Goal: Information Seeking & Learning: Check status

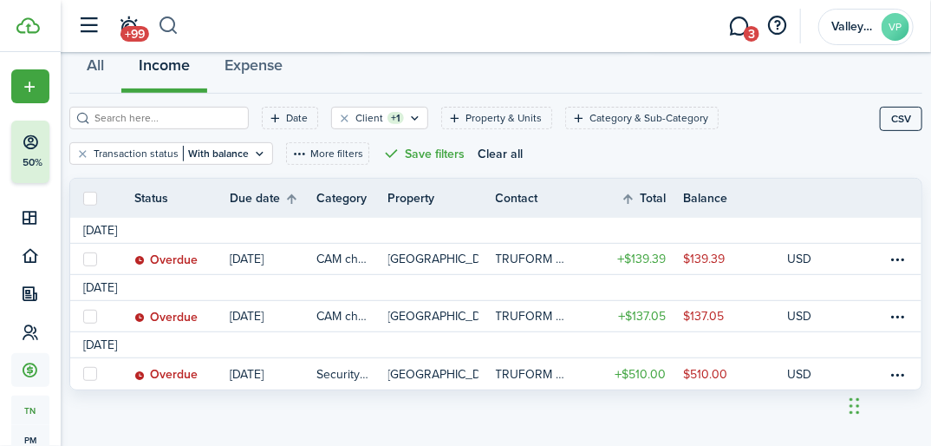
click at [161, 23] on button "button" at bounding box center [169, 25] width 22 height 29
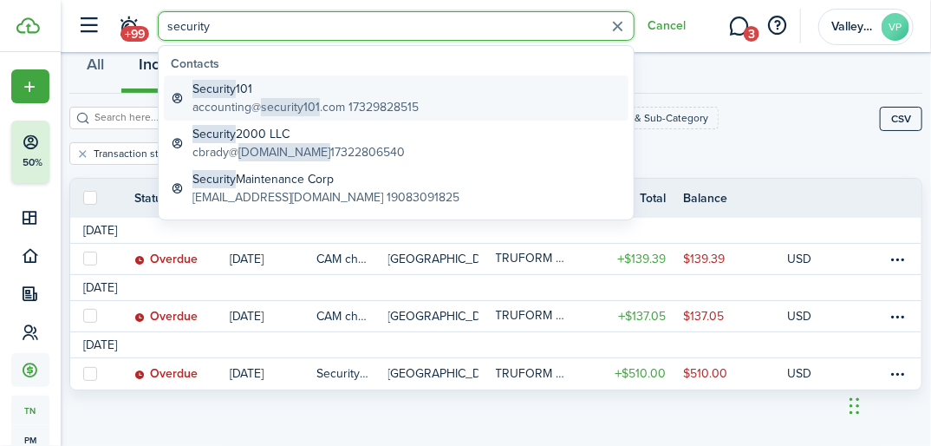
type input "security"
click at [202, 87] on span "Security" at bounding box center [214, 89] width 43 height 18
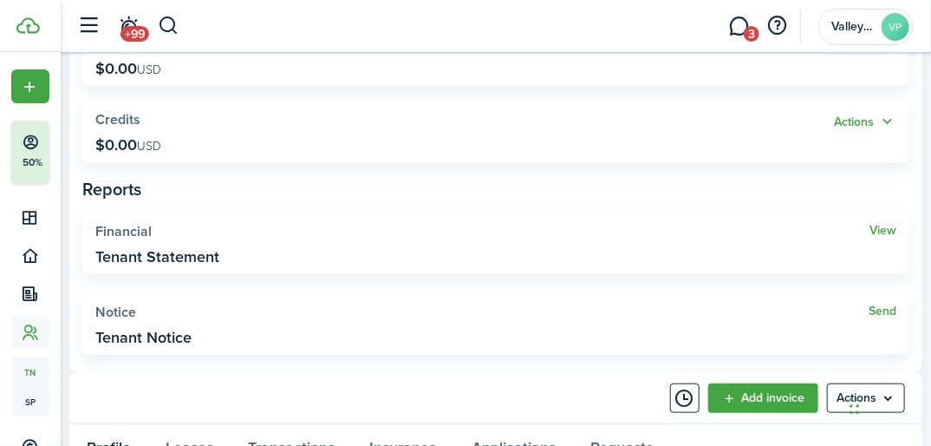
scroll to position [416, 0]
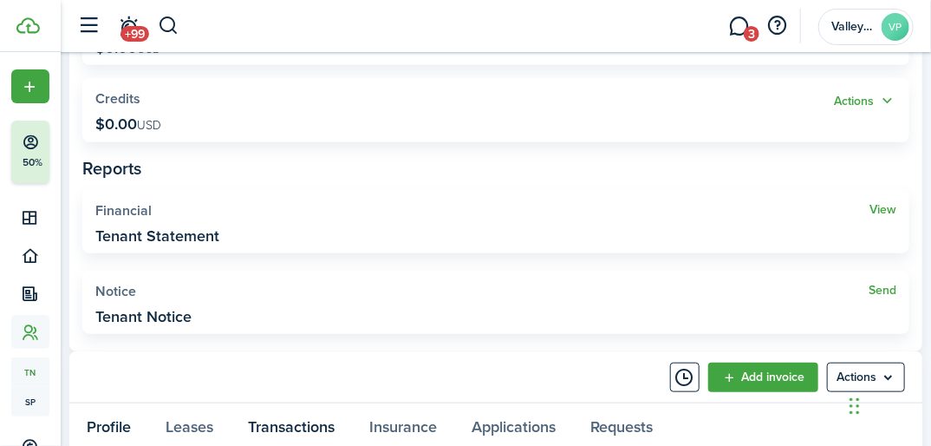
click at [273, 424] on link "Transactions" at bounding box center [291, 428] width 121 height 51
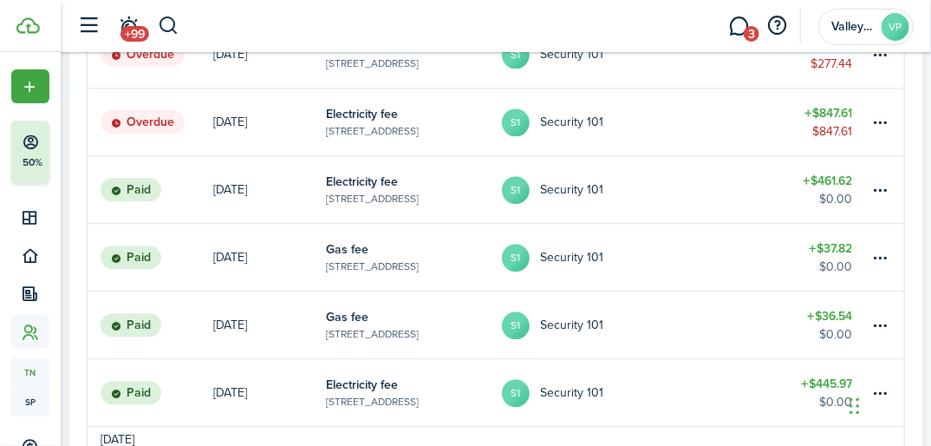
scroll to position [1457, 0]
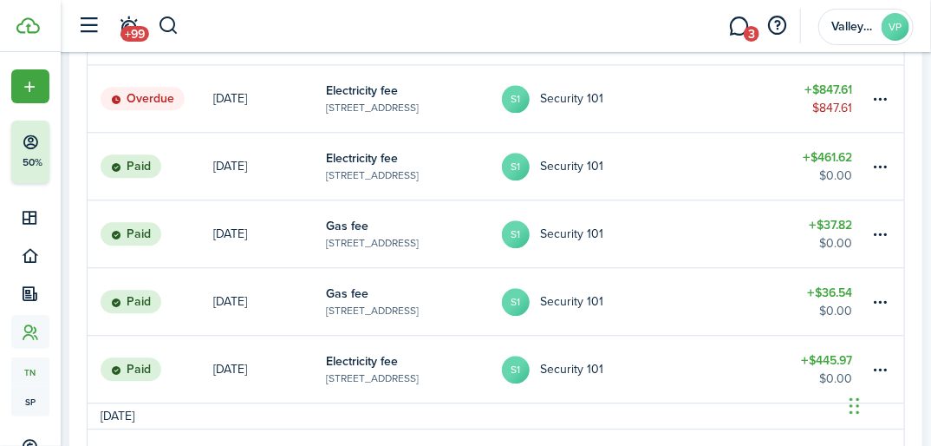
click at [357, 91] on table-info-title "Electricity fee" at bounding box center [362, 91] width 72 height 18
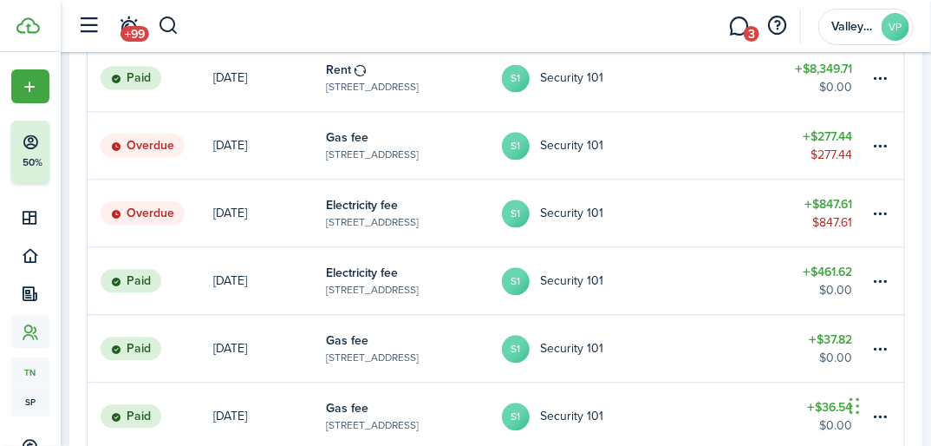
scroll to position [1318, 0]
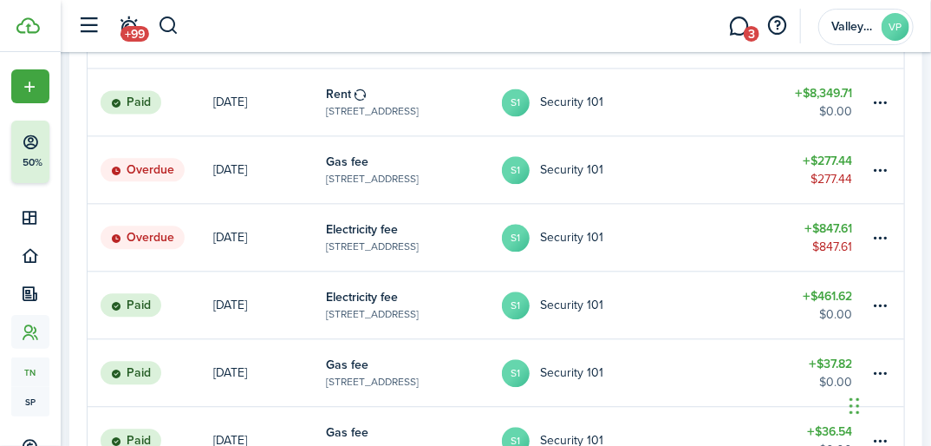
click at [830, 158] on table-amount-title "$277.44" at bounding box center [827, 161] width 49 height 18
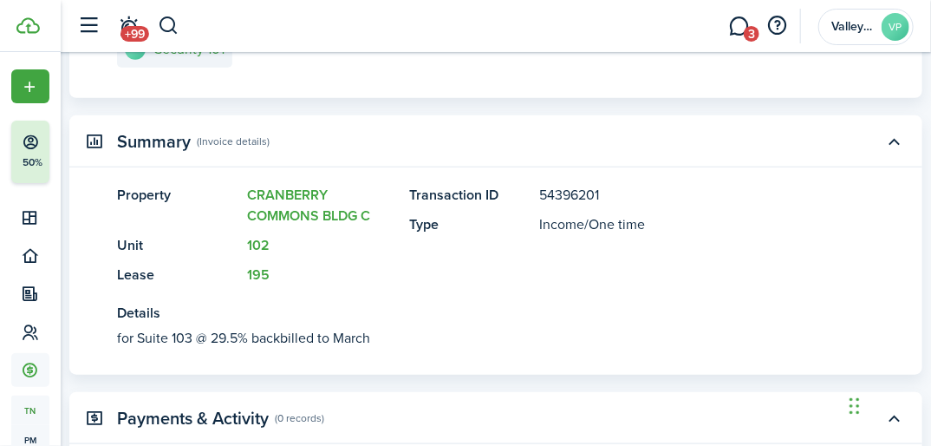
scroll to position [347, 0]
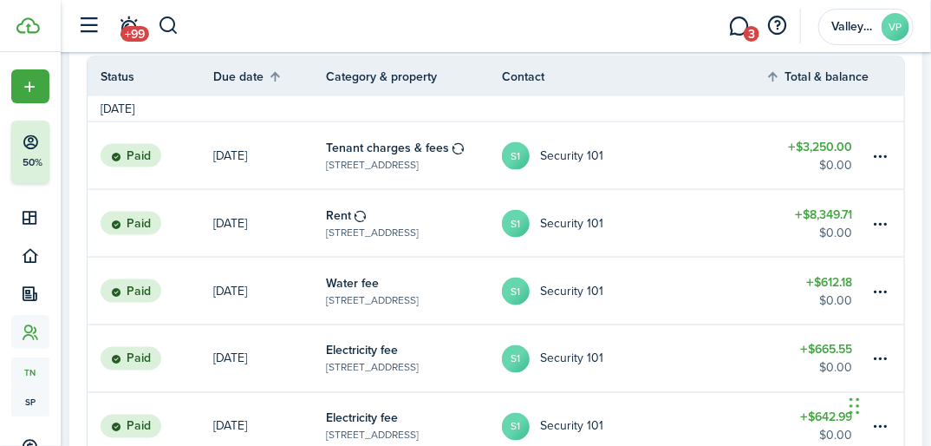
scroll to position [902, 0]
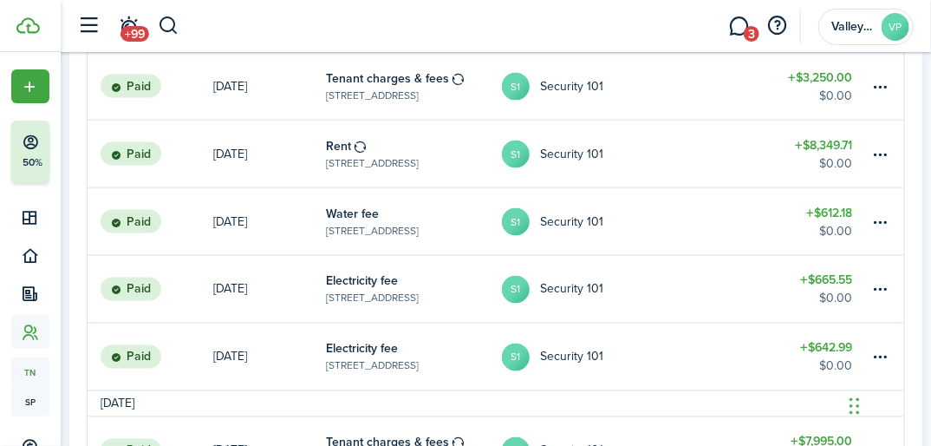
click at [530, 223] on table-profile-info "S1 Security 101" at bounding box center [552, 222] width 101 height 28
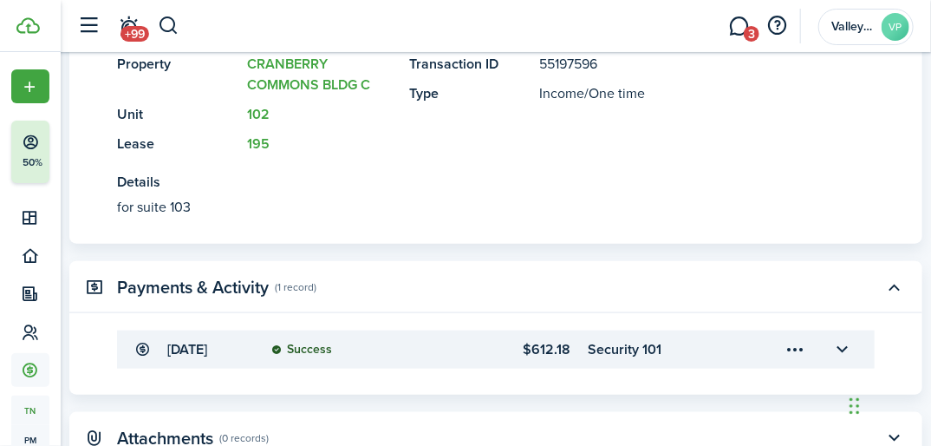
scroll to position [486, 0]
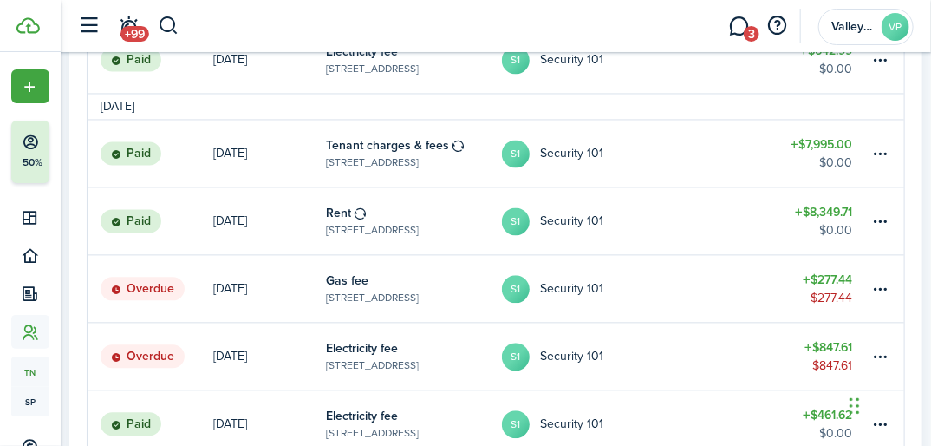
scroll to position [1249, 0]
